Goal: Transaction & Acquisition: Purchase product/service

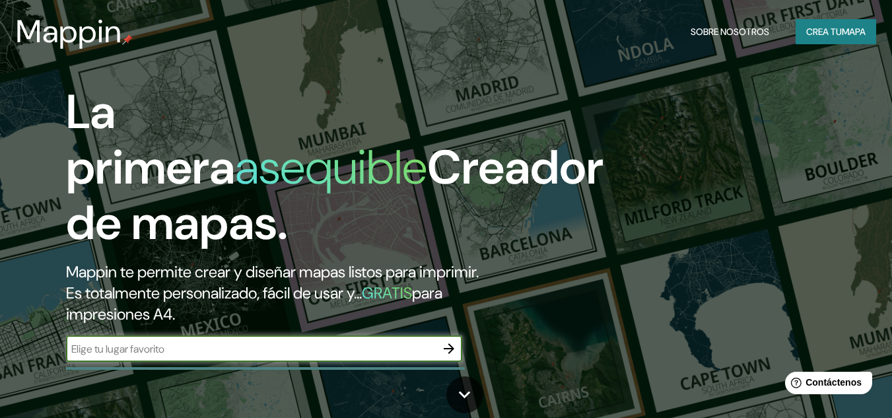
click at [380, 352] on input "text" at bounding box center [251, 348] width 370 height 15
click at [322, 344] on input "text" at bounding box center [251, 348] width 370 height 15
paste input "[GEOGRAPHIC_DATA]"
type input "[GEOGRAPHIC_DATA]"
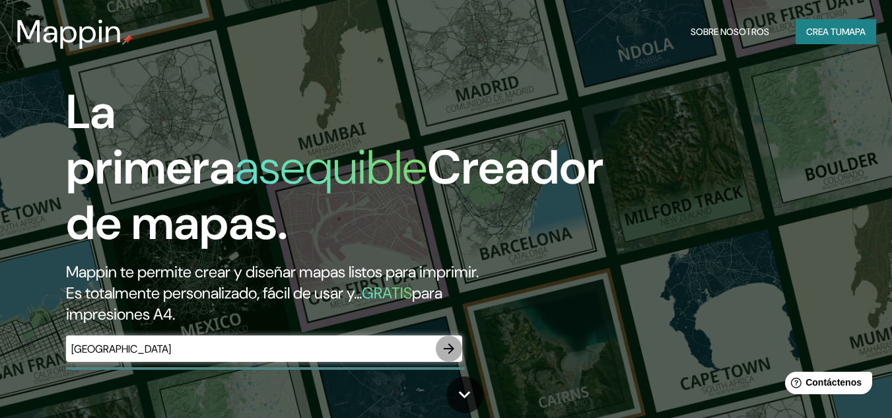
click at [446, 345] on icon "button" at bounding box center [449, 349] width 16 height 16
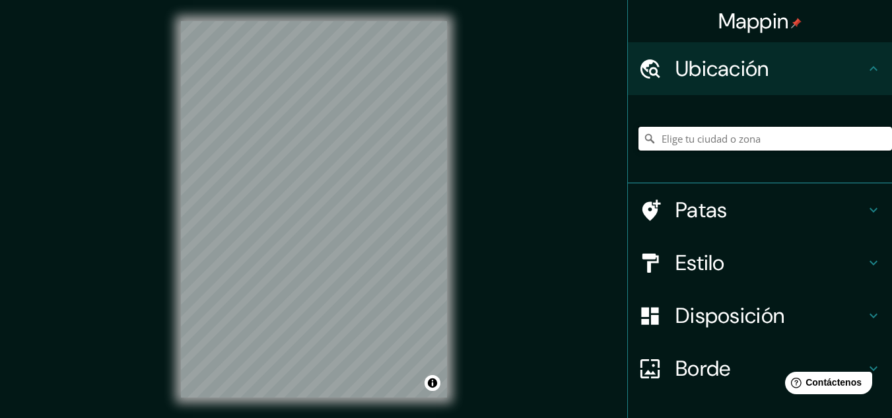
click at [716, 141] on input "Elige tu ciudad o zona" at bounding box center [766, 139] width 254 height 24
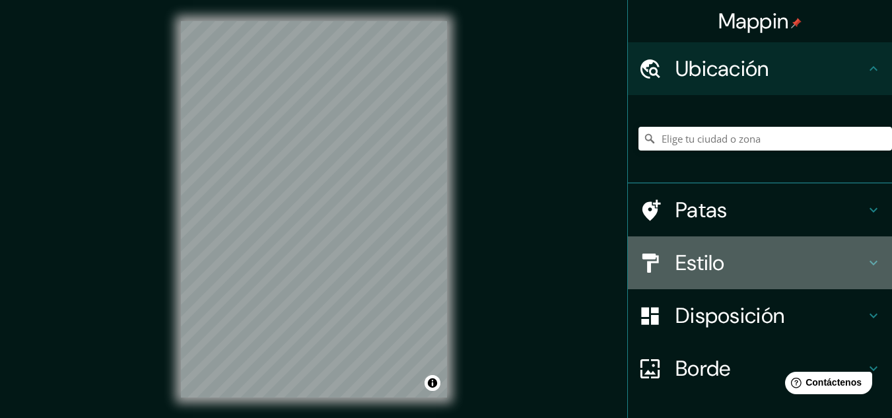
click at [828, 254] on h4 "Estilo" at bounding box center [770, 263] width 190 height 26
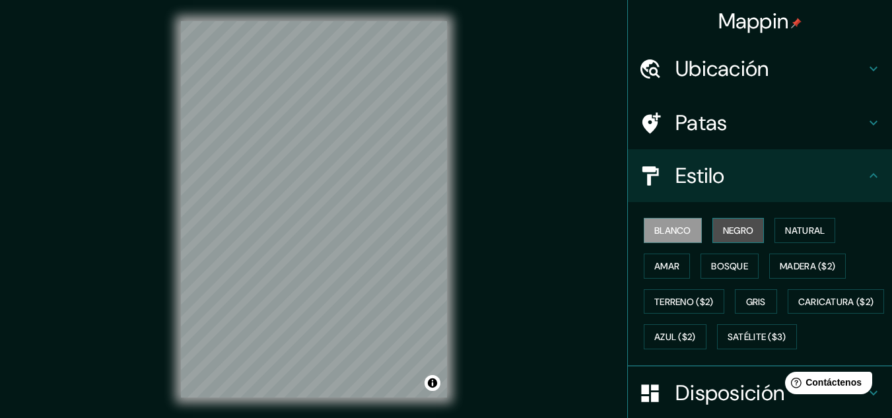
click at [743, 230] on font "Negro" at bounding box center [738, 231] width 31 height 12
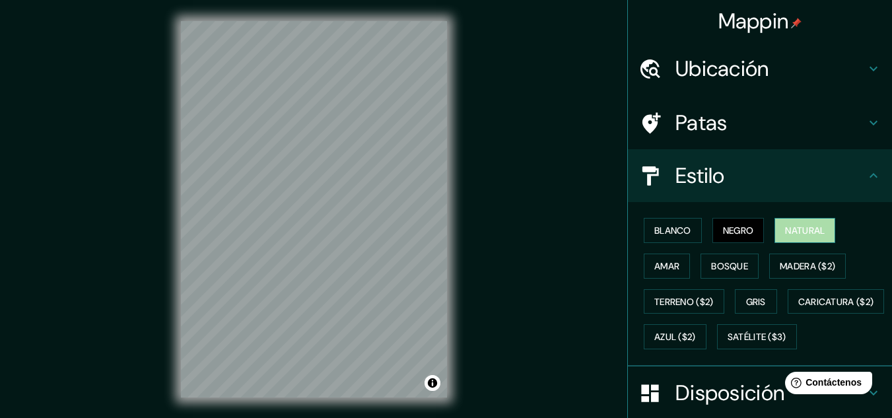
click at [817, 231] on font "Natural" at bounding box center [805, 231] width 40 height 12
click at [664, 267] on font "Amar" at bounding box center [666, 266] width 25 height 12
click at [788, 227] on font "Natural" at bounding box center [805, 231] width 40 height 12
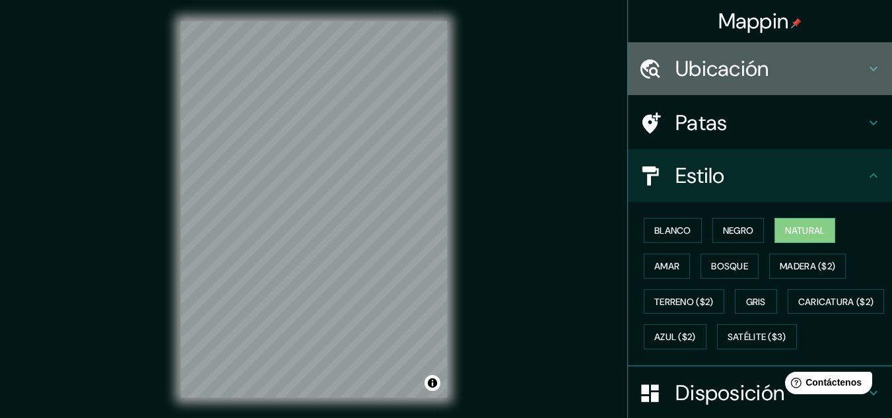
click at [741, 72] on font "Ubicación" at bounding box center [722, 69] width 94 height 28
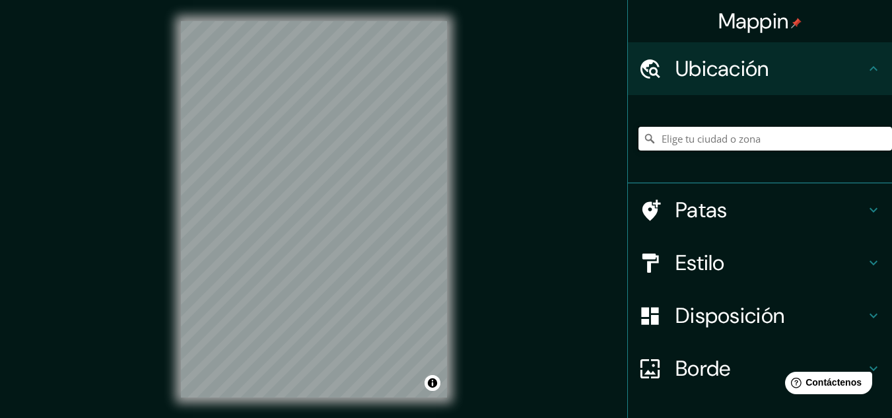
click at [726, 149] on input "Elige tu ciudad o zona" at bounding box center [766, 139] width 254 height 24
